Goal: Navigation & Orientation: Find specific page/section

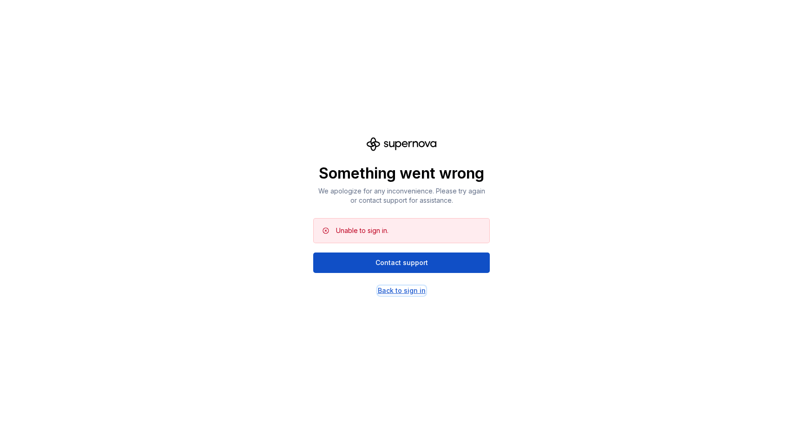
click at [403, 292] on div "Back to sign in" at bounding box center [402, 290] width 48 height 9
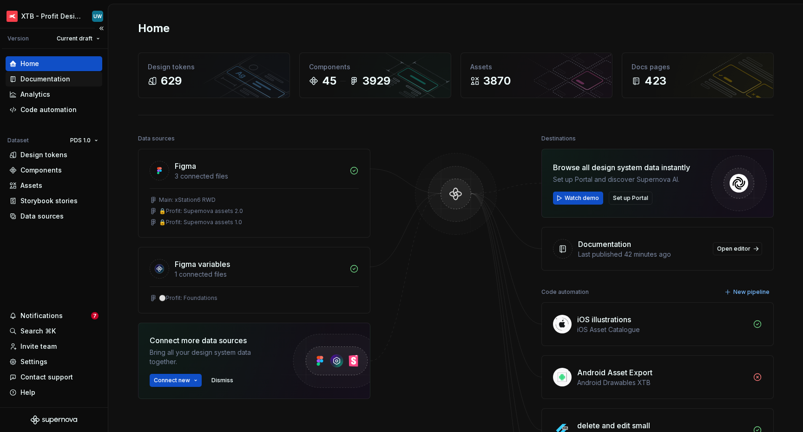
click at [50, 82] on div "Documentation" at bounding box center [45, 78] width 50 height 9
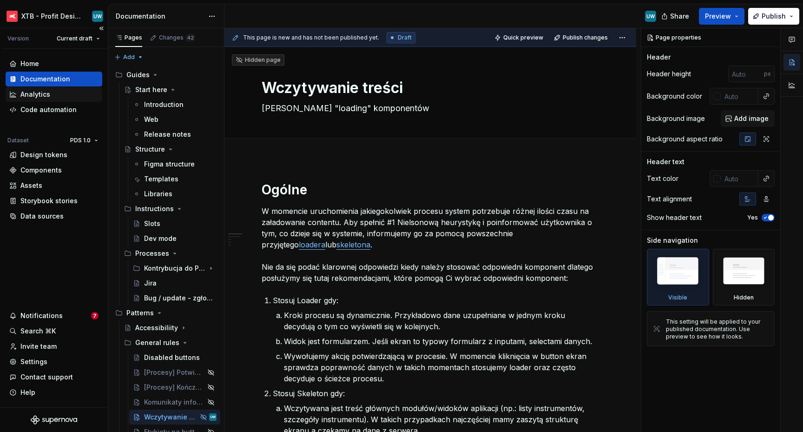
click at [47, 98] on div "Analytics" at bounding box center [35, 94] width 30 height 9
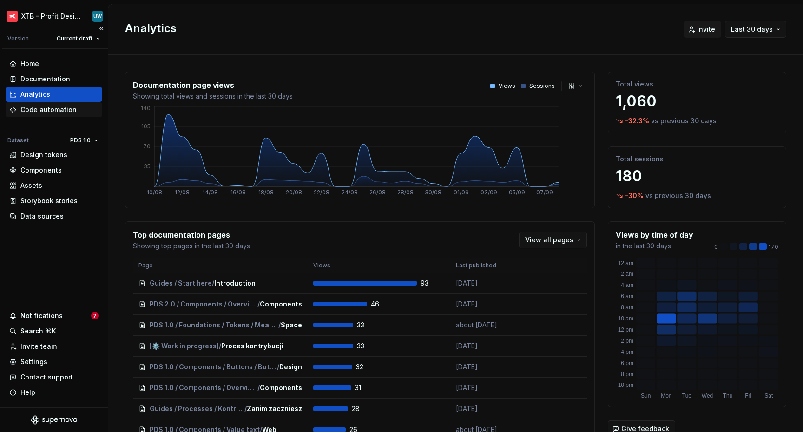
click at [47, 111] on div "Code automation" at bounding box center [48, 109] width 56 height 9
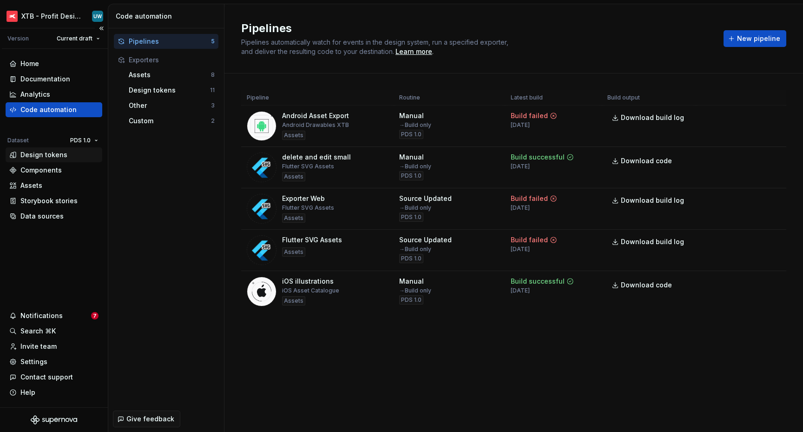
click at [46, 158] on div "Design tokens" at bounding box center [43, 154] width 47 height 9
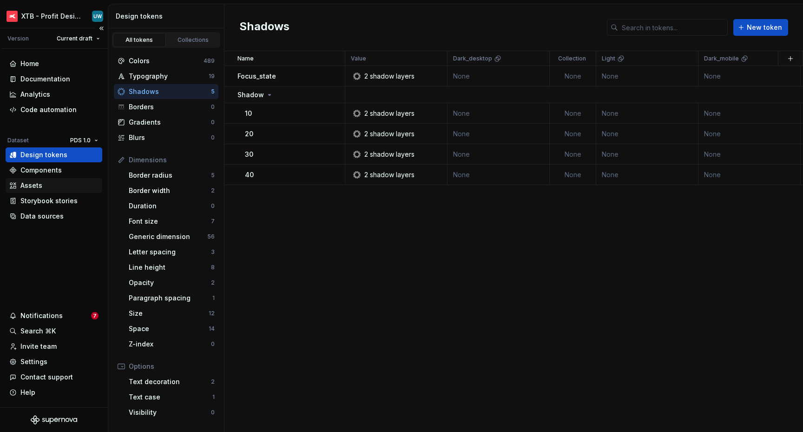
click at [39, 181] on div "Assets" at bounding box center [31, 185] width 22 height 9
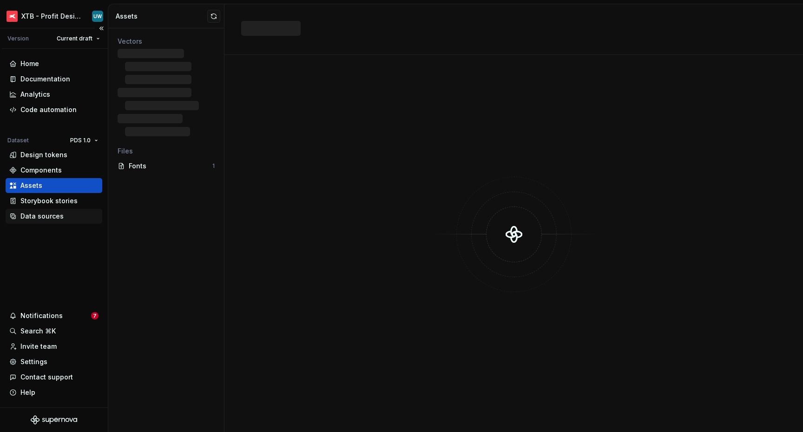
click at [47, 216] on div "Data sources" at bounding box center [41, 215] width 43 height 9
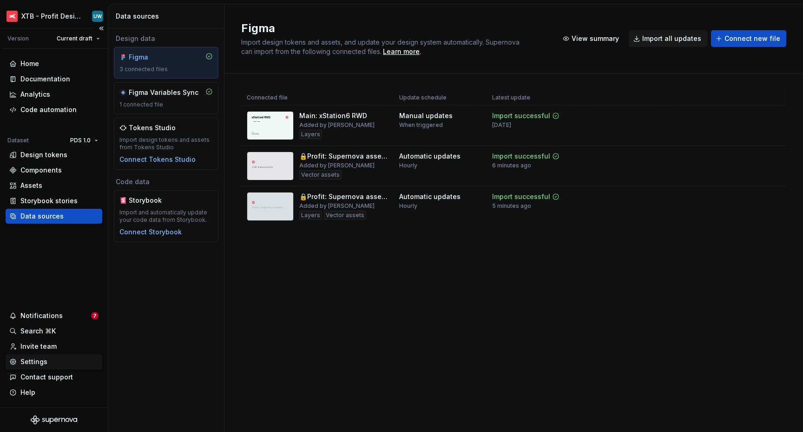
click at [49, 360] on div "Settings" at bounding box center [53, 361] width 89 height 9
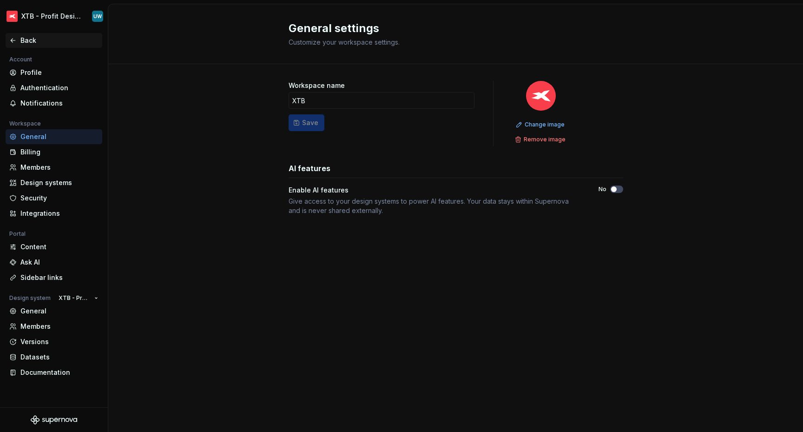
click at [28, 39] on div "Back" at bounding box center [59, 40] width 78 height 9
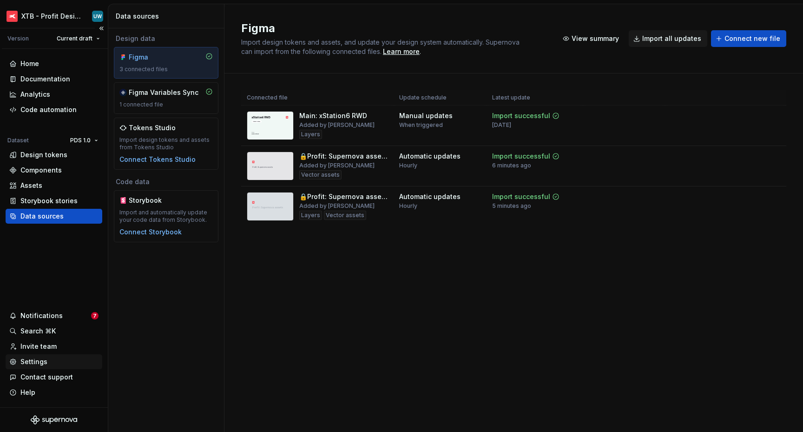
click at [32, 360] on div "Settings" at bounding box center [33, 361] width 27 height 9
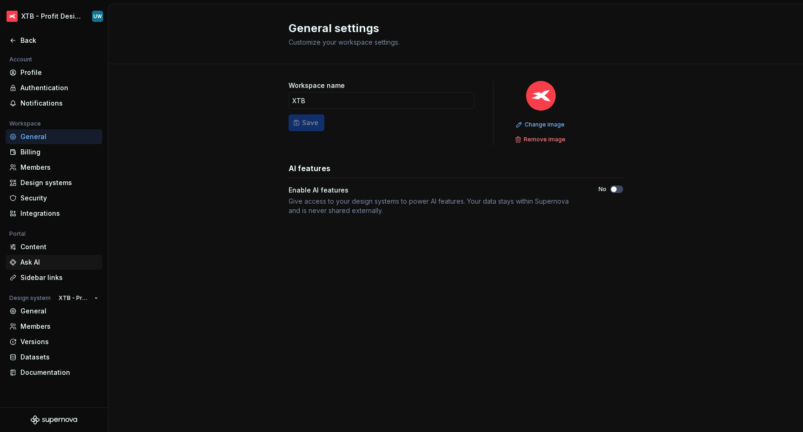
click at [37, 262] on div "Ask AI" at bounding box center [59, 261] width 78 height 9
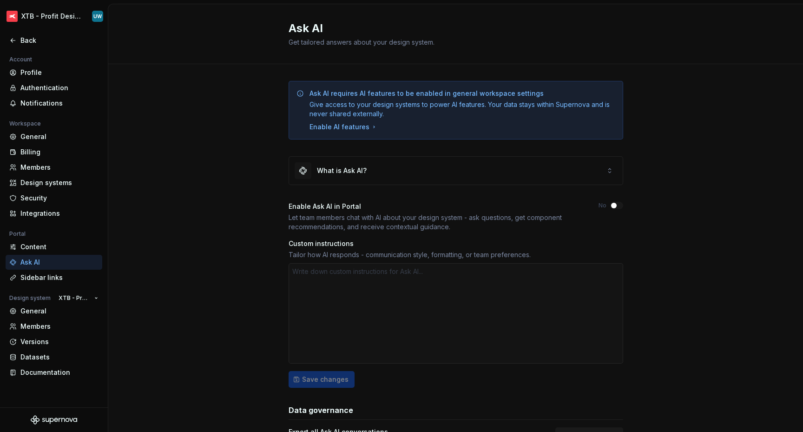
scroll to position [51, 0]
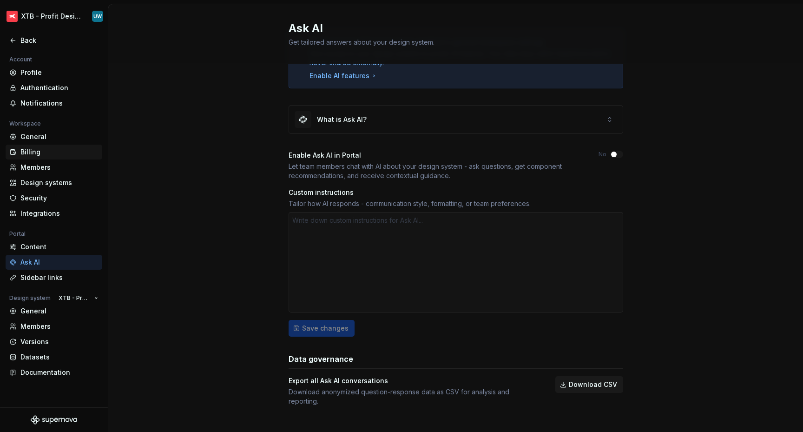
click at [45, 151] on div "Billing" at bounding box center [59, 151] width 78 height 9
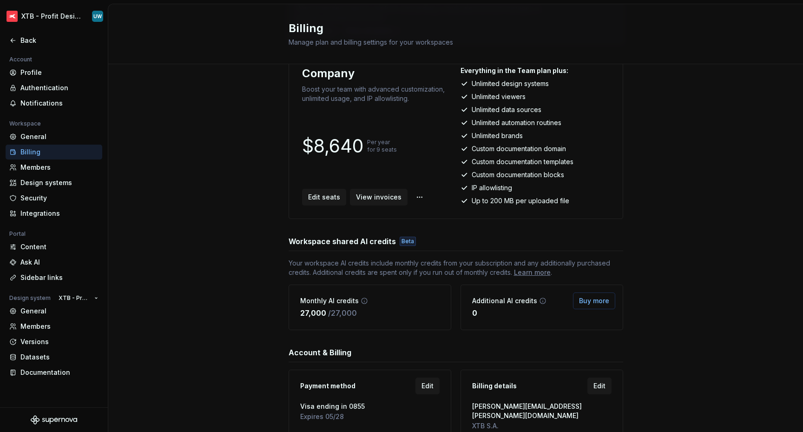
scroll to position [72, 0]
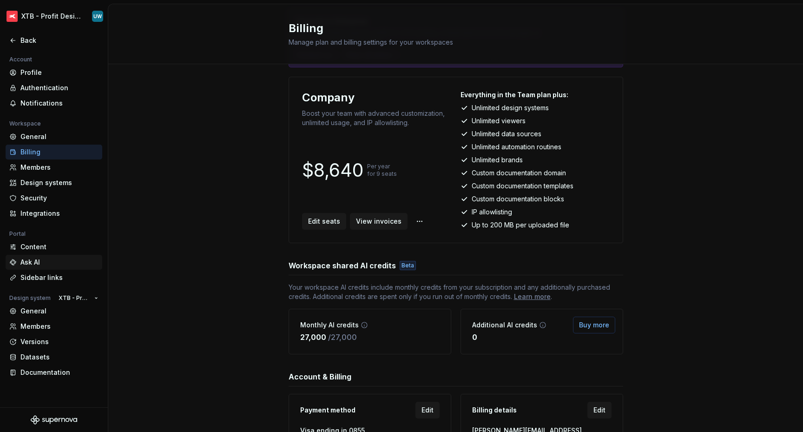
click at [27, 261] on div "Ask AI" at bounding box center [59, 261] width 78 height 9
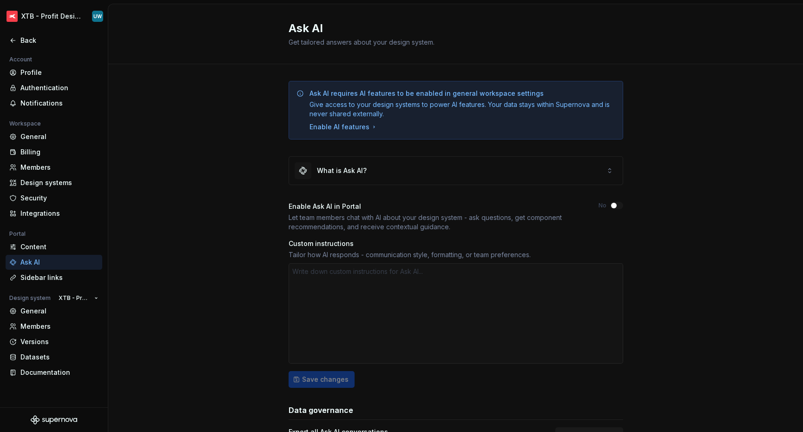
type textarea "*"
